Goal: Task Accomplishment & Management: Manage account settings

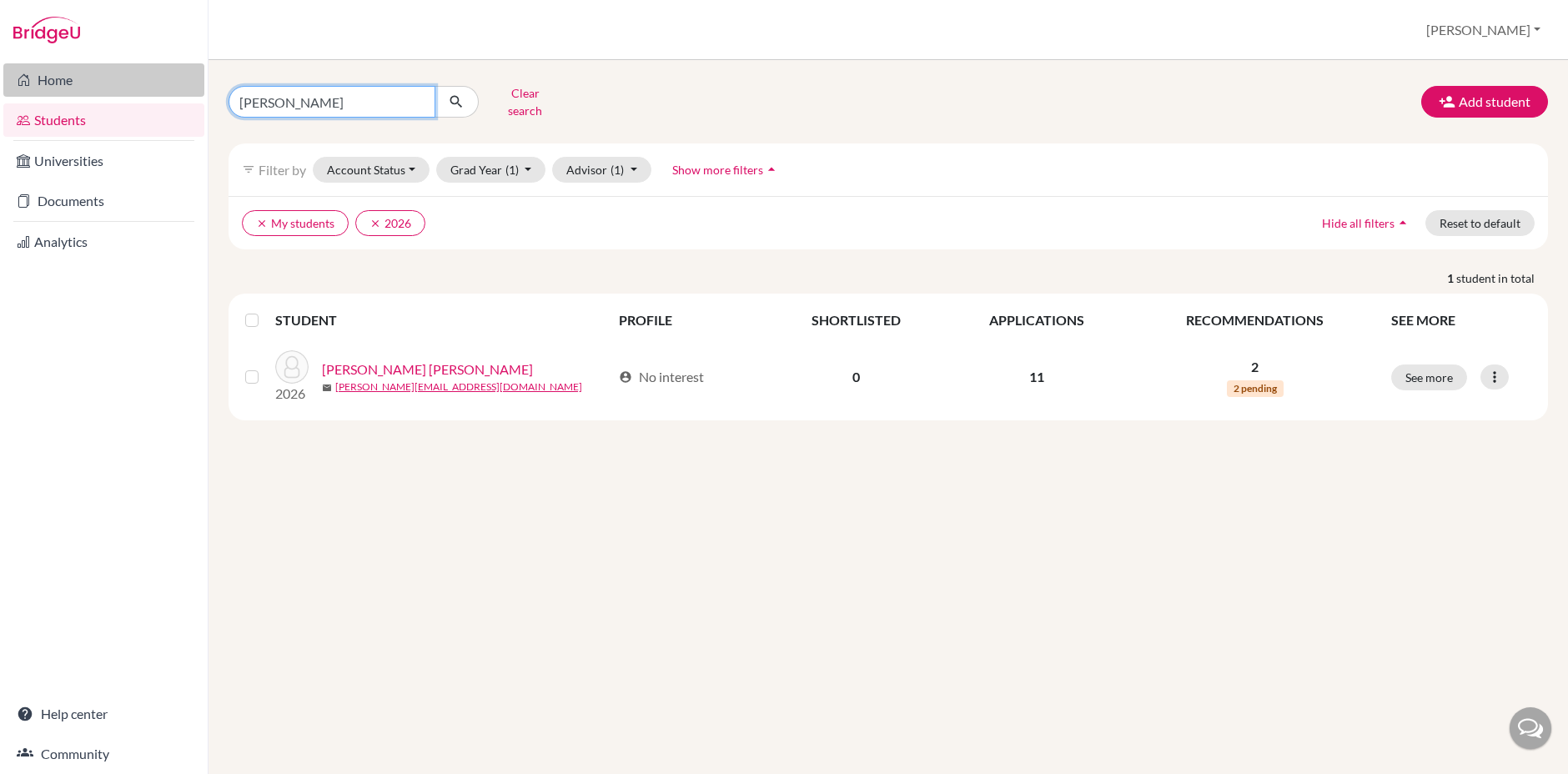
drag, startPoint x: 332, startPoint y: 96, endPoint x: 203, endPoint y: 88, distance: 129.2
click at [203, 88] on div "Home Students Universities Documents Analytics Help center Community Students o…" at bounding box center [784, 387] width 1568 height 774
type input "oscar"
click button "submit" at bounding box center [457, 102] width 45 height 32
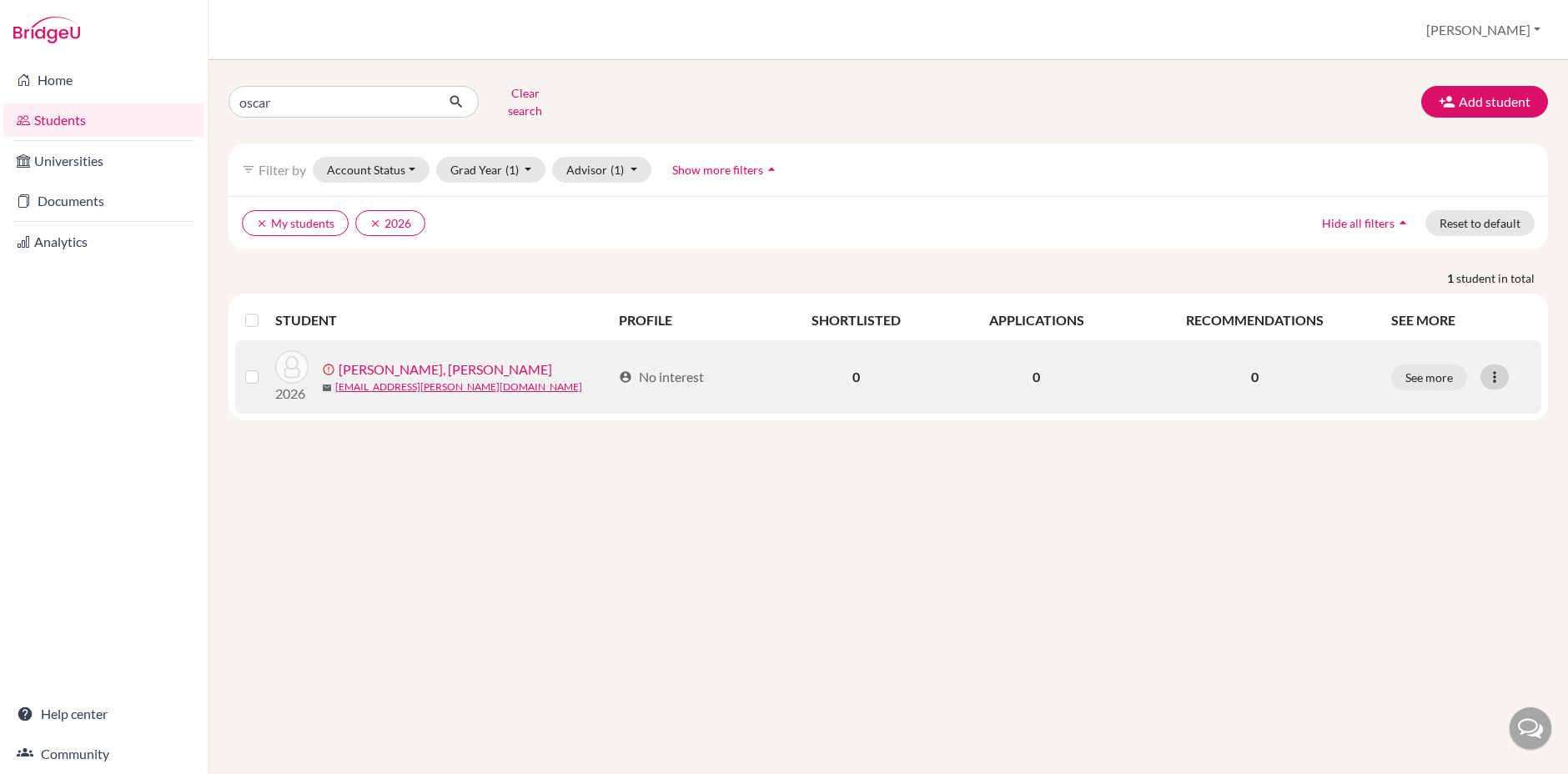
click at [1497, 369] on icon at bounding box center [1495, 377] width 17 height 17
click at [1430, 458] on button "Resend invite email" at bounding box center [1431, 466] width 151 height 27
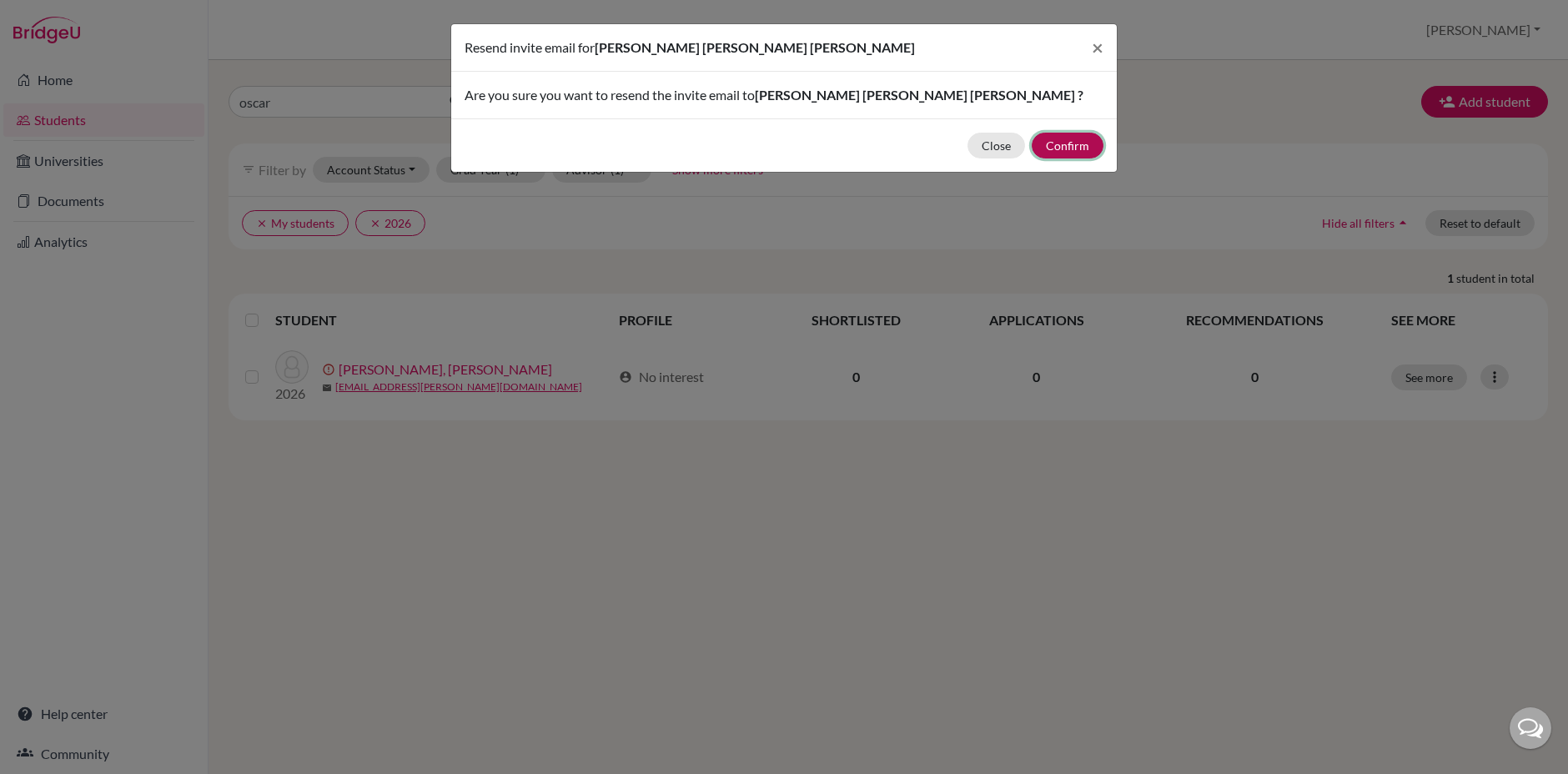
click at [1069, 148] on button "Confirm" at bounding box center [1067, 146] width 71 height 26
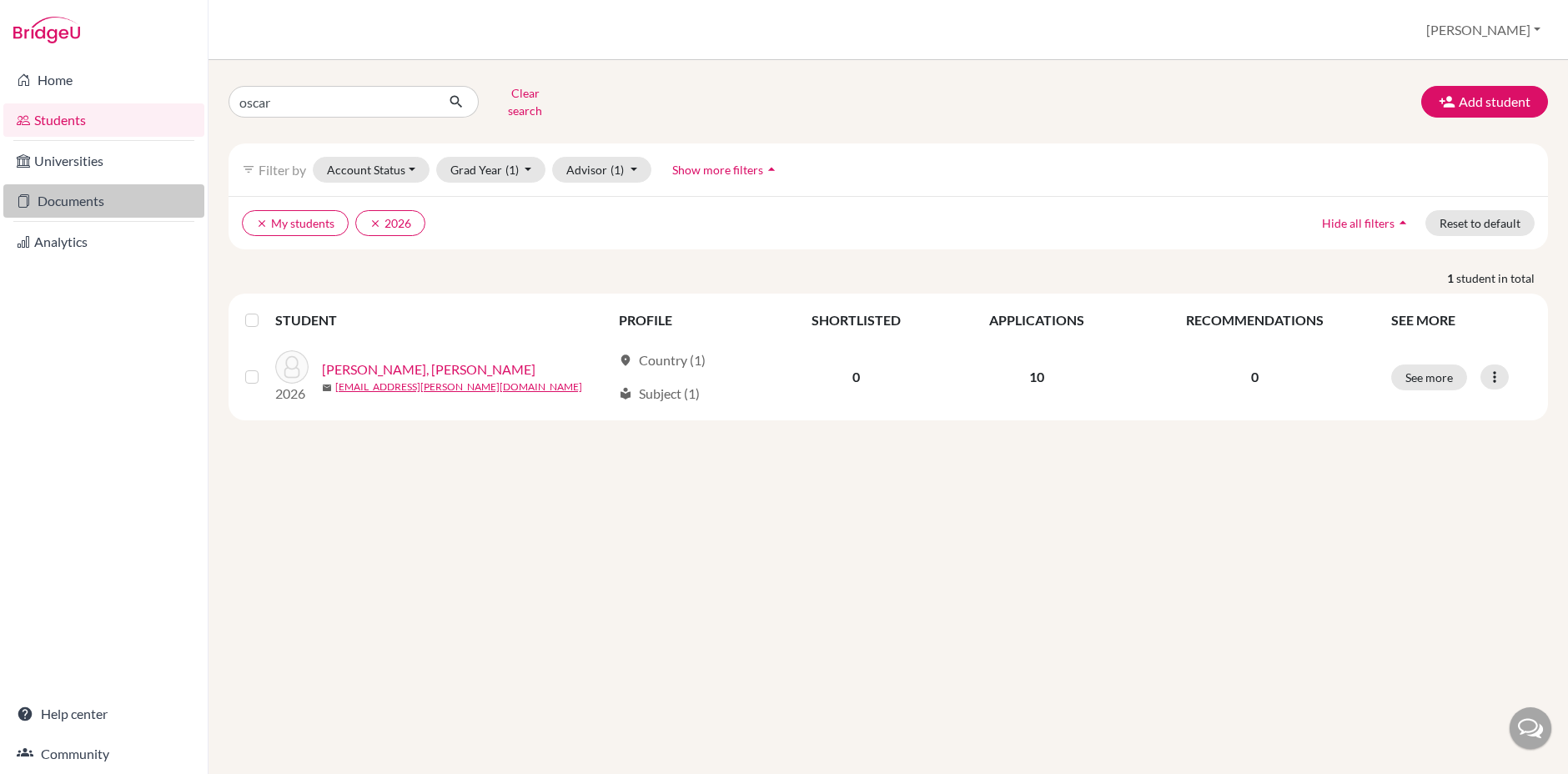
click at [78, 196] on link "Documents" at bounding box center [104, 201] width 201 height 33
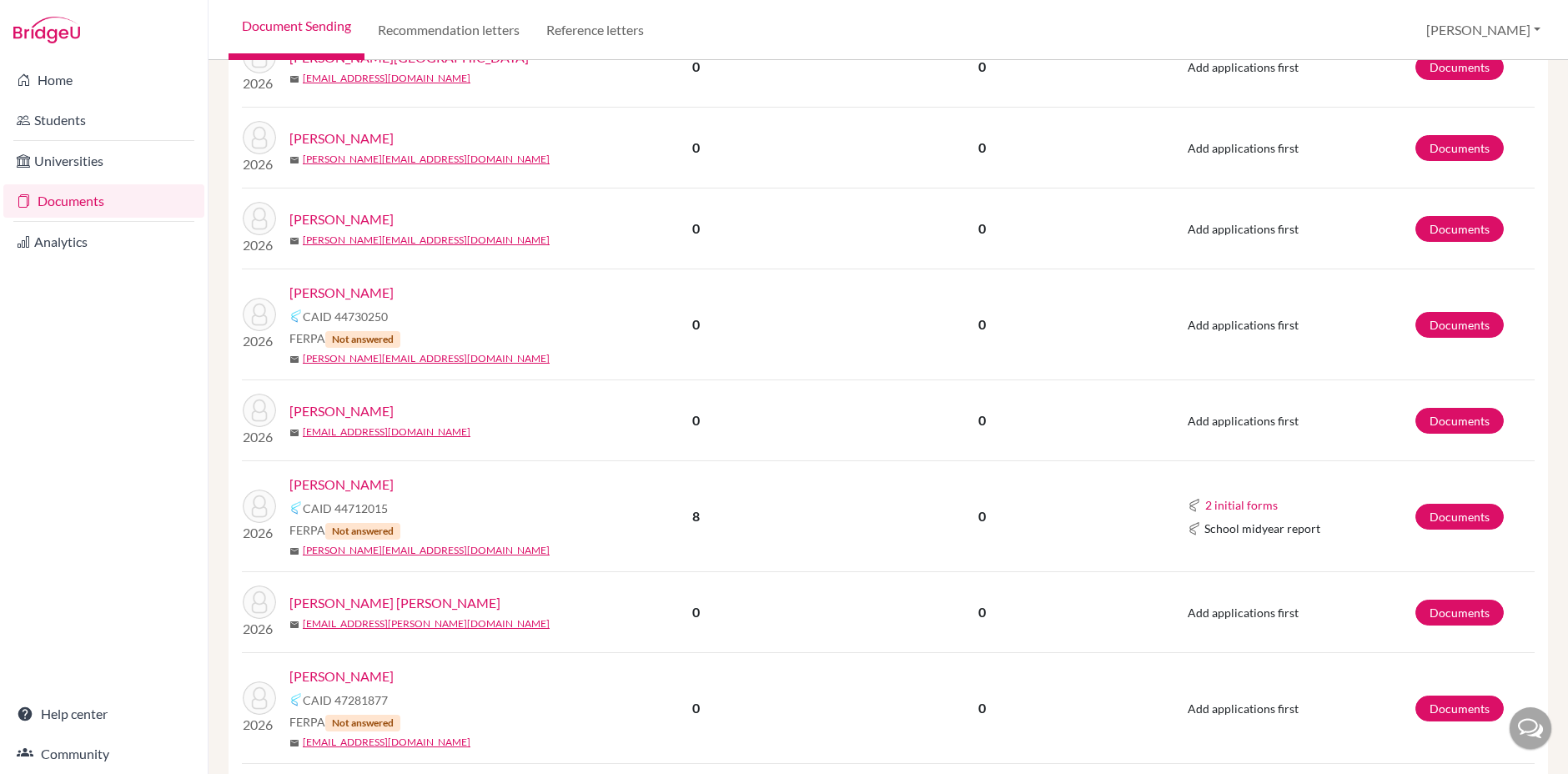
scroll to position [1967, 0]
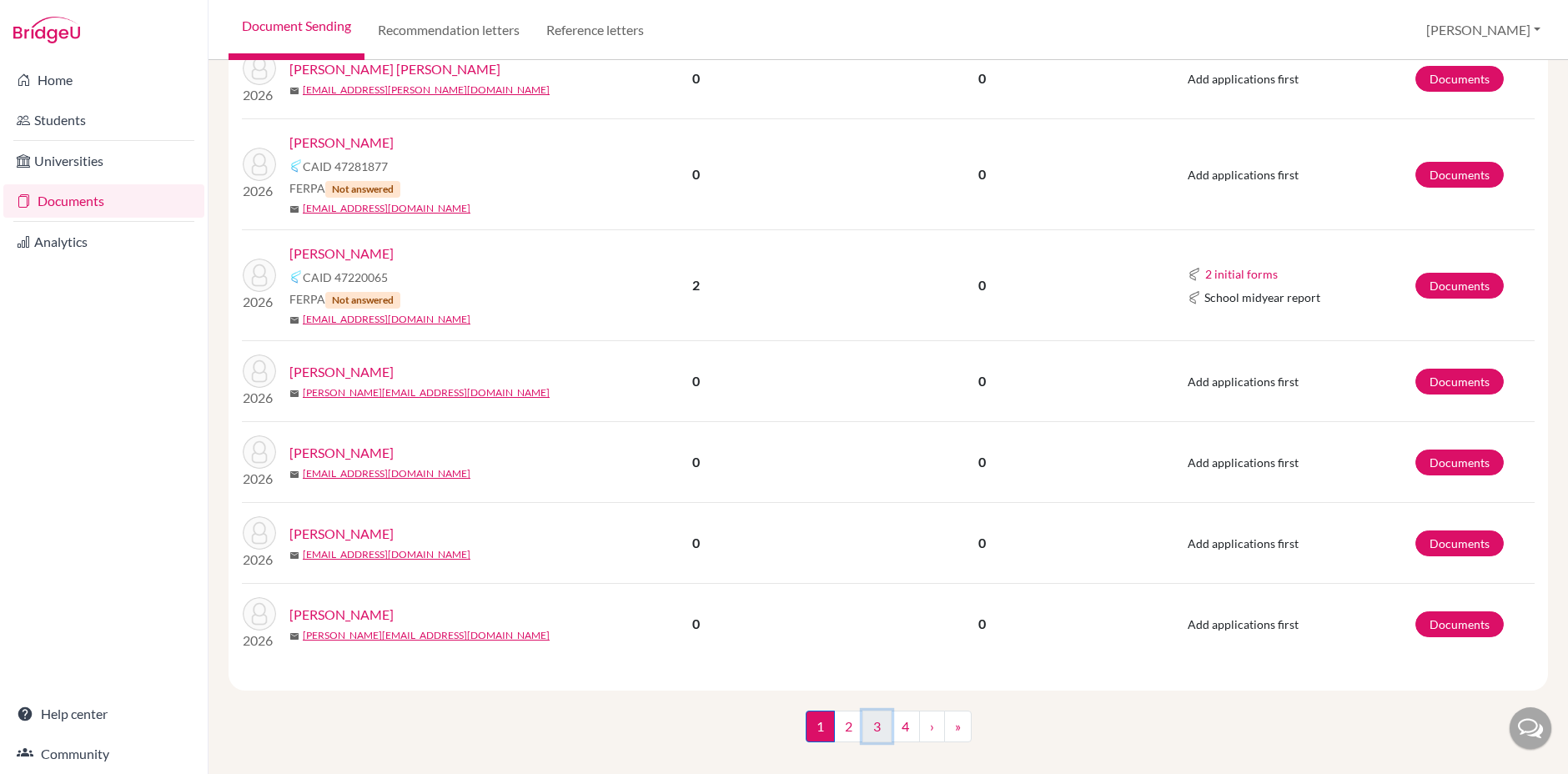
click at [872, 711] on link "3" at bounding box center [877, 727] width 29 height 32
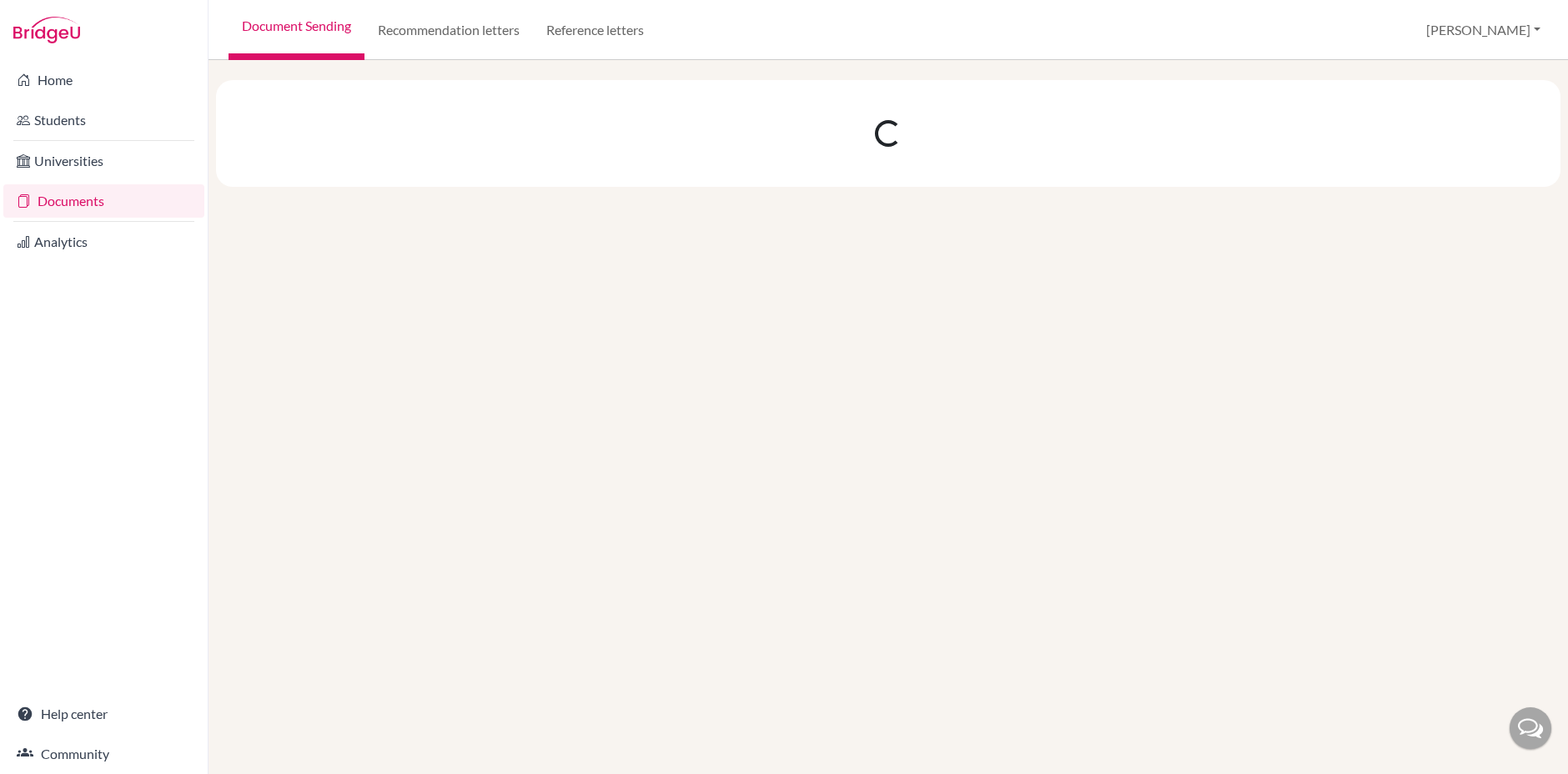
scroll to position [0, 0]
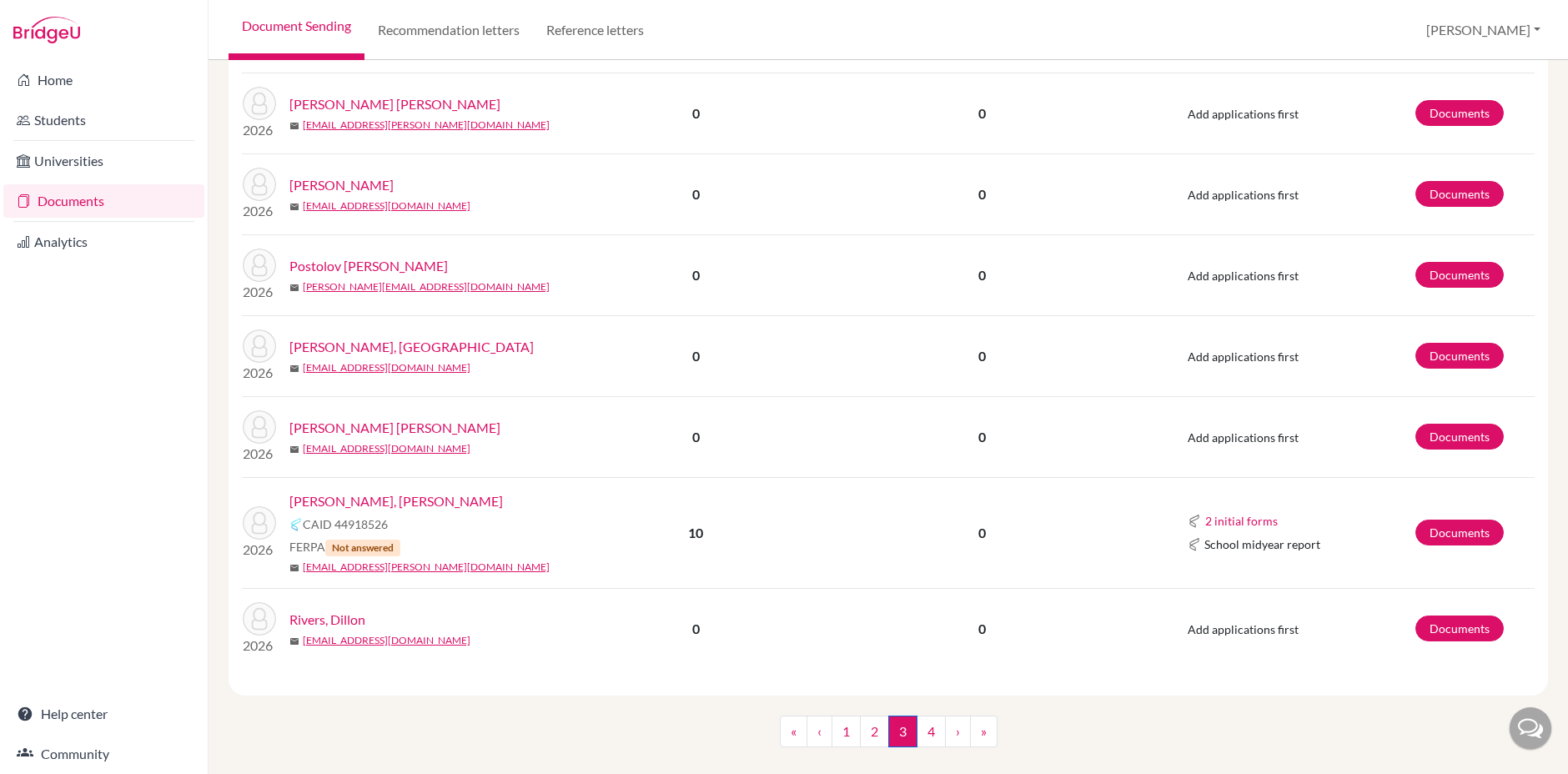
scroll to position [1569, 0]
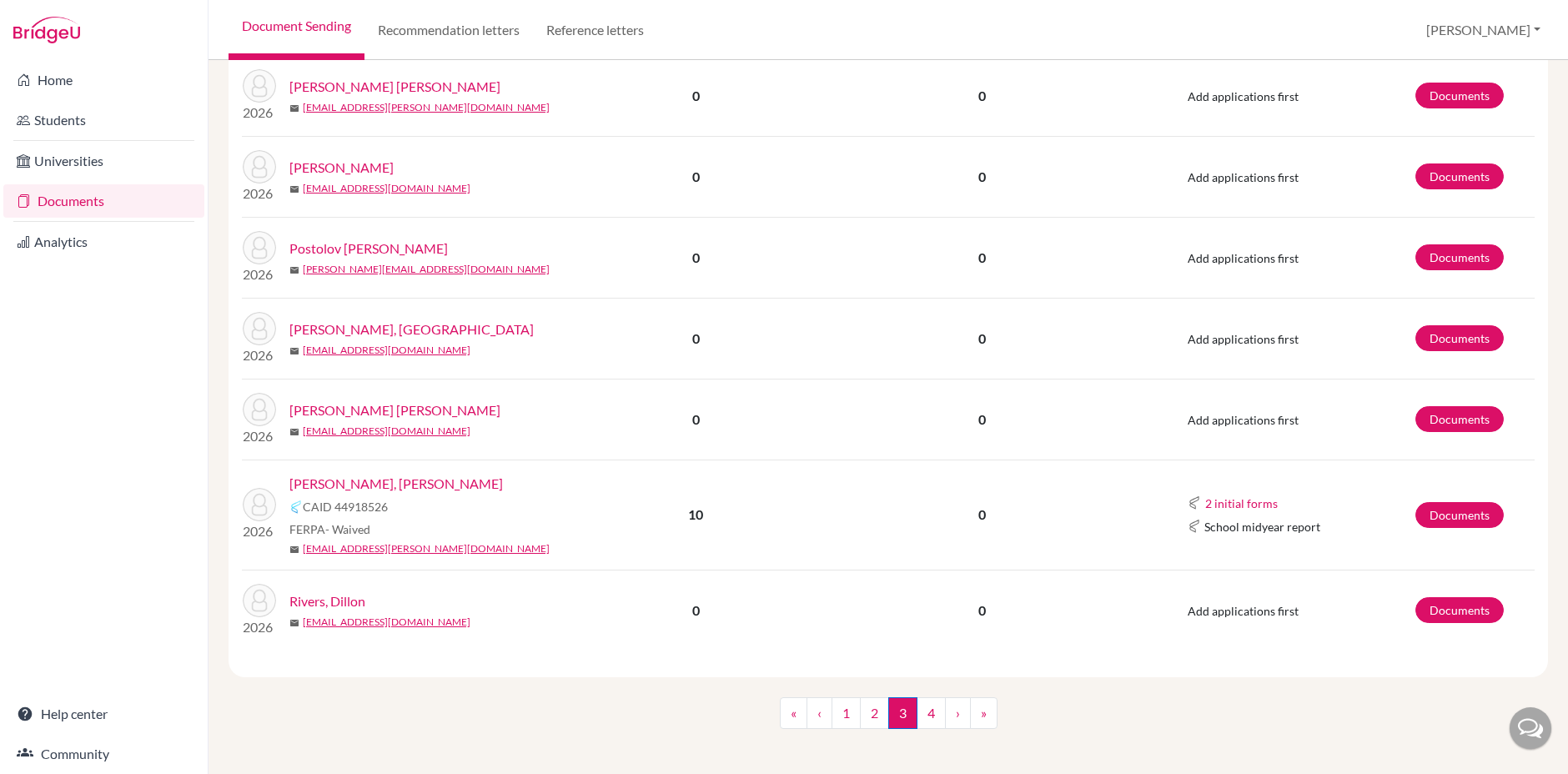
scroll to position [1591, 0]
